Goal: Task Accomplishment & Management: Manage account settings

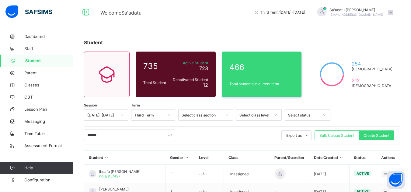
type input "******"
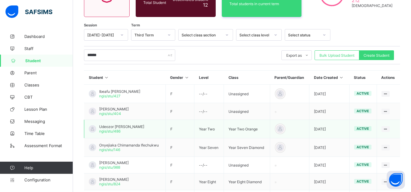
scroll to position [91, 0]
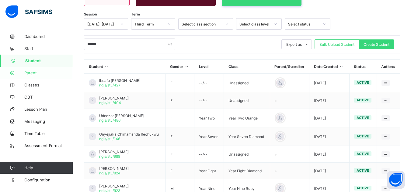
click at [32, 74] on span "Parent" at bounding box center [48, 73] width 49 height 5
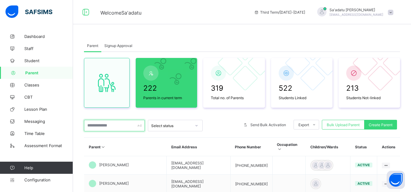
click at [112, 126] on input "text" at bounding box center [114, 126] width 61 height 12
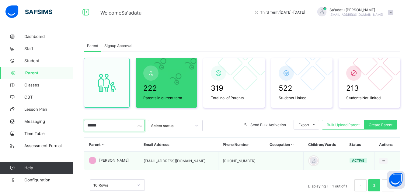
type input "******"
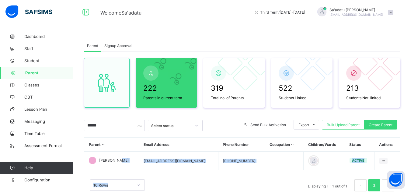
drag, startPoint x: 122, startPoint y: 158, endPoint x: 365, endPoint y: 172, distance: 244.2
click at [365, 172] on div "Parent Email Address Phone Number Occupation Children/Wards Status Actions [PER…" at bounding box center [242, 168] width 316 height 60
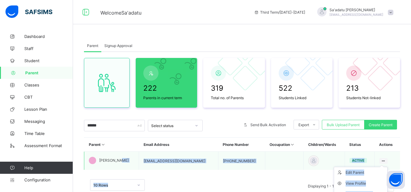
click at [385, 160] on icon at bounding box center [383, 161] width 5 height 5
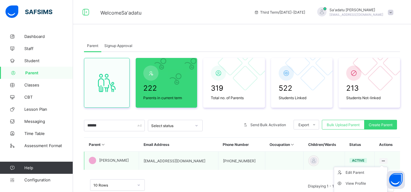
click at [385, 161] on icon at bounding box center [383, 161] width 5 height 5
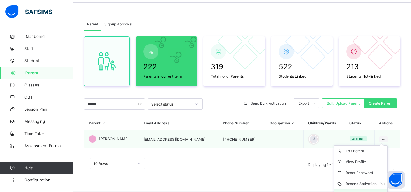
scroll to position [52, 0]
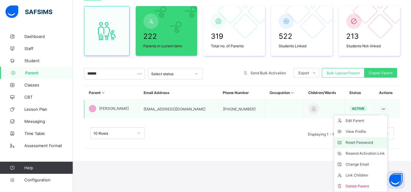
click at [360, 141] on div "Reset Password" at bounding box center [364, 143] width 39 height 6
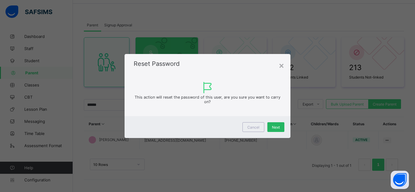
click at [279, 126] on span "Next" at bounding box center [276, 127] width 8 height 5
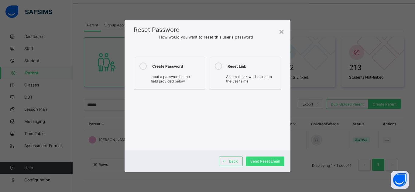
drag, startPoint x: 169, startPoint y: 77, endPoint x: 174, endPoint y: 94, distance: 18.1
click at [168, 77] on span "Input a password in the field provided below" at bounding box center [170, 78] width 39 height 9
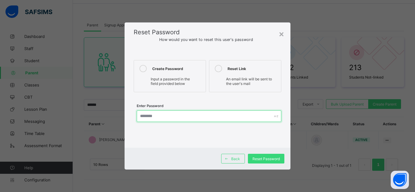
click at [181, 114] on input "text" at bounding box center [209, 117] width 145 height 12
type input "**********"
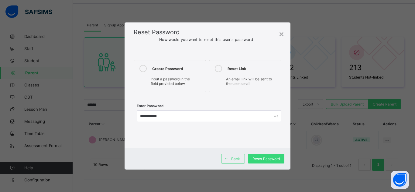
drag, startPoint x: 260, startPoint y: 158, endPoint x: 269, endPoint y: 181, distance: 24.3
click at [260, 159] on span "Reset Password" at bounding box center [266, 159] width 27 height 5
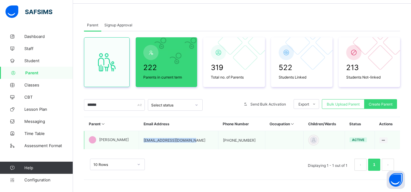
drag, startPoint x: 153, startPoint y: 140, endPoint x: 200, endPoint y: 140, distance: 47.4
click at [200, 140] on td "[EMAIL_ADDRESS][DOMAIN_NAME]" at bounding box center [178, 140] width 79 height 19
copy td "[EMAIL_ADDRESS][DOMAIN_NAME]"
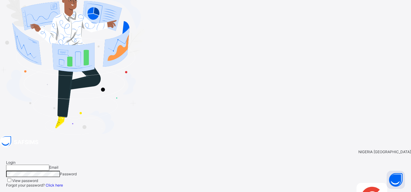
type input "**********"
